Goal: Check status: Check status

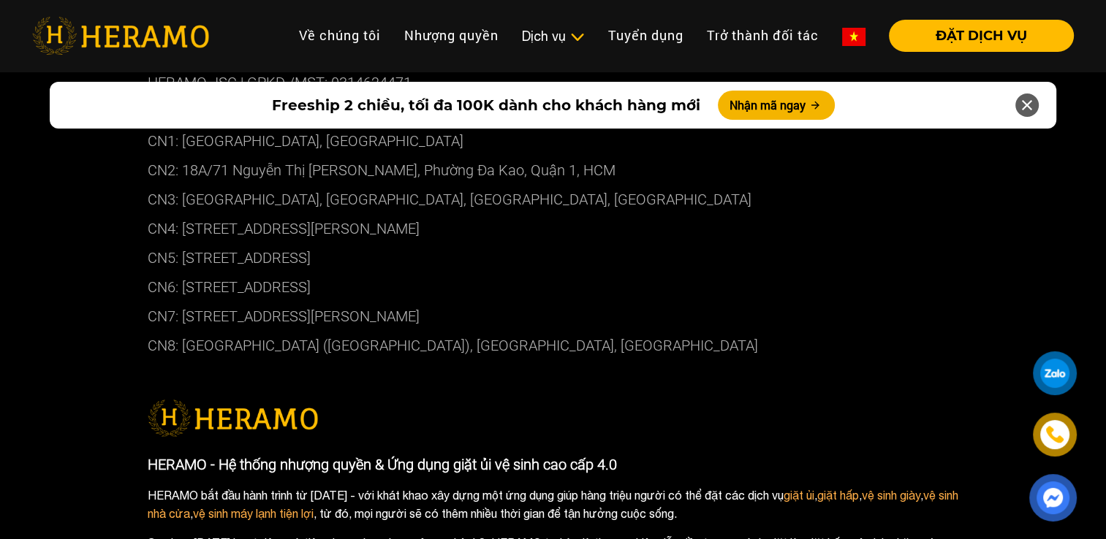
scroll to position [7623, 0]
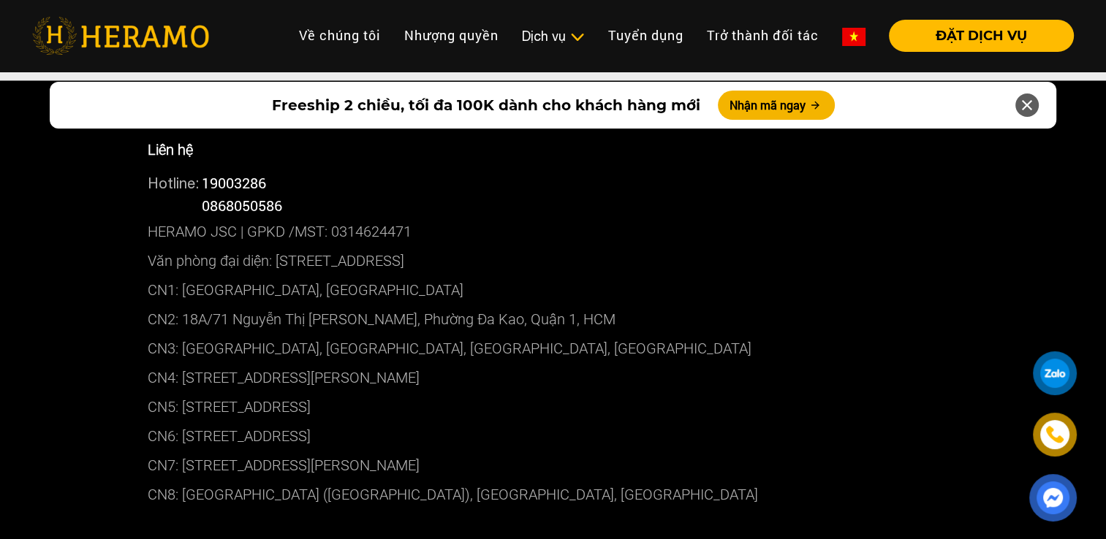
drag, startPoint x: 549, startPoint y: 335, endPoint x: 181, endPoint y: 328, distance: 367.6
click at [181, 363] on p "CN4: [STREET_ADDRESS][PERSON_NAME]" at bounding box center [553, 377] width 811 height 29
copy p "[STREET_ADDRESS][PERSON_NAME]"
